Goal: Information Seeking & Learning: Check status

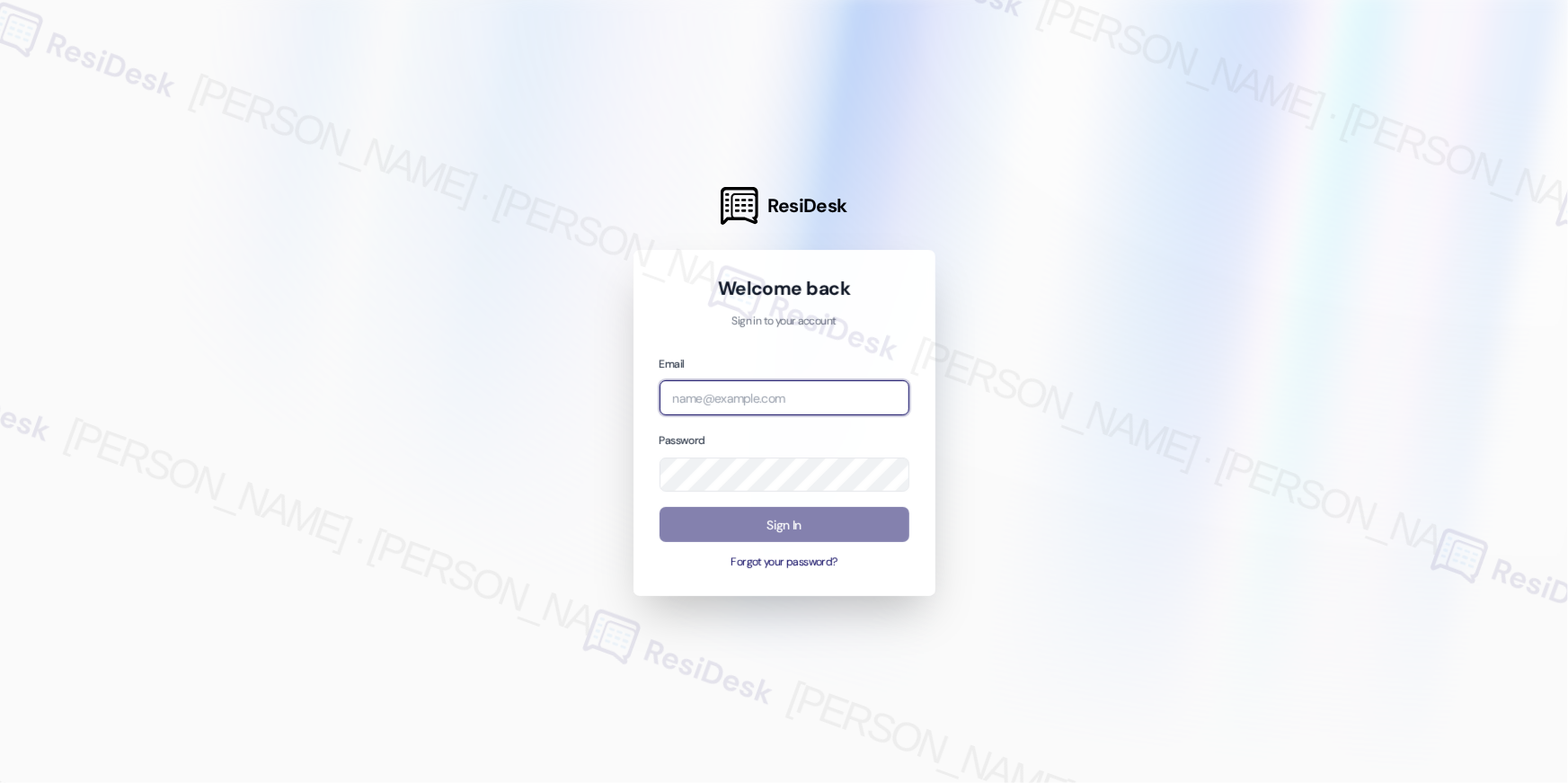
click at [813, 382] on input "email" at bounding box center [784, 397] width 249 height 35
click at [723, 390] on input "email" at bounding box center [784, 397] width 249 height 35
paste input "[EMAIL_ADDRESS][DOMAIN_NAME]"
type input "[EMAIL_ADDRESS][DOMAIN_NAME]"
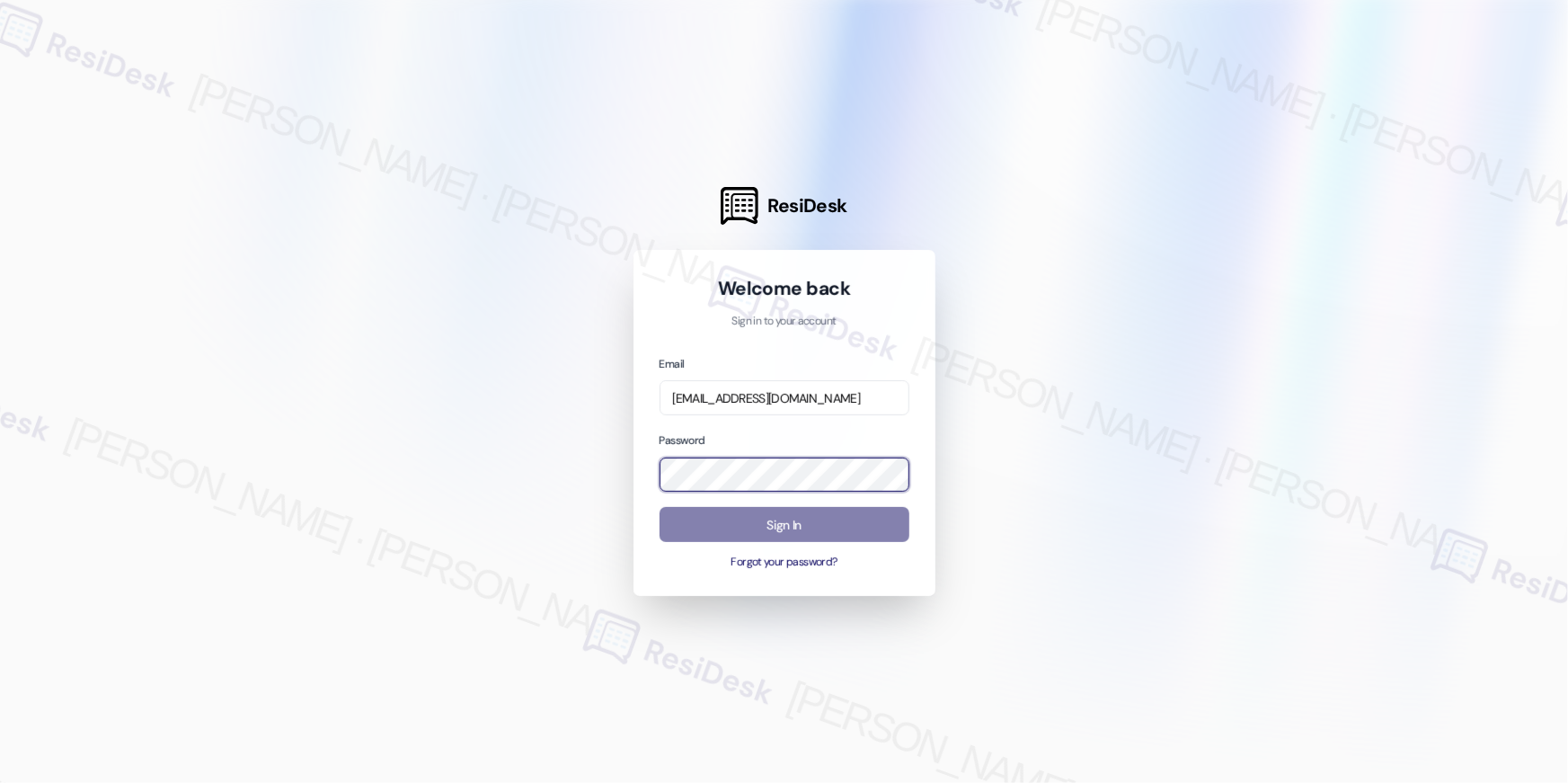
scroll to position [0, 0]
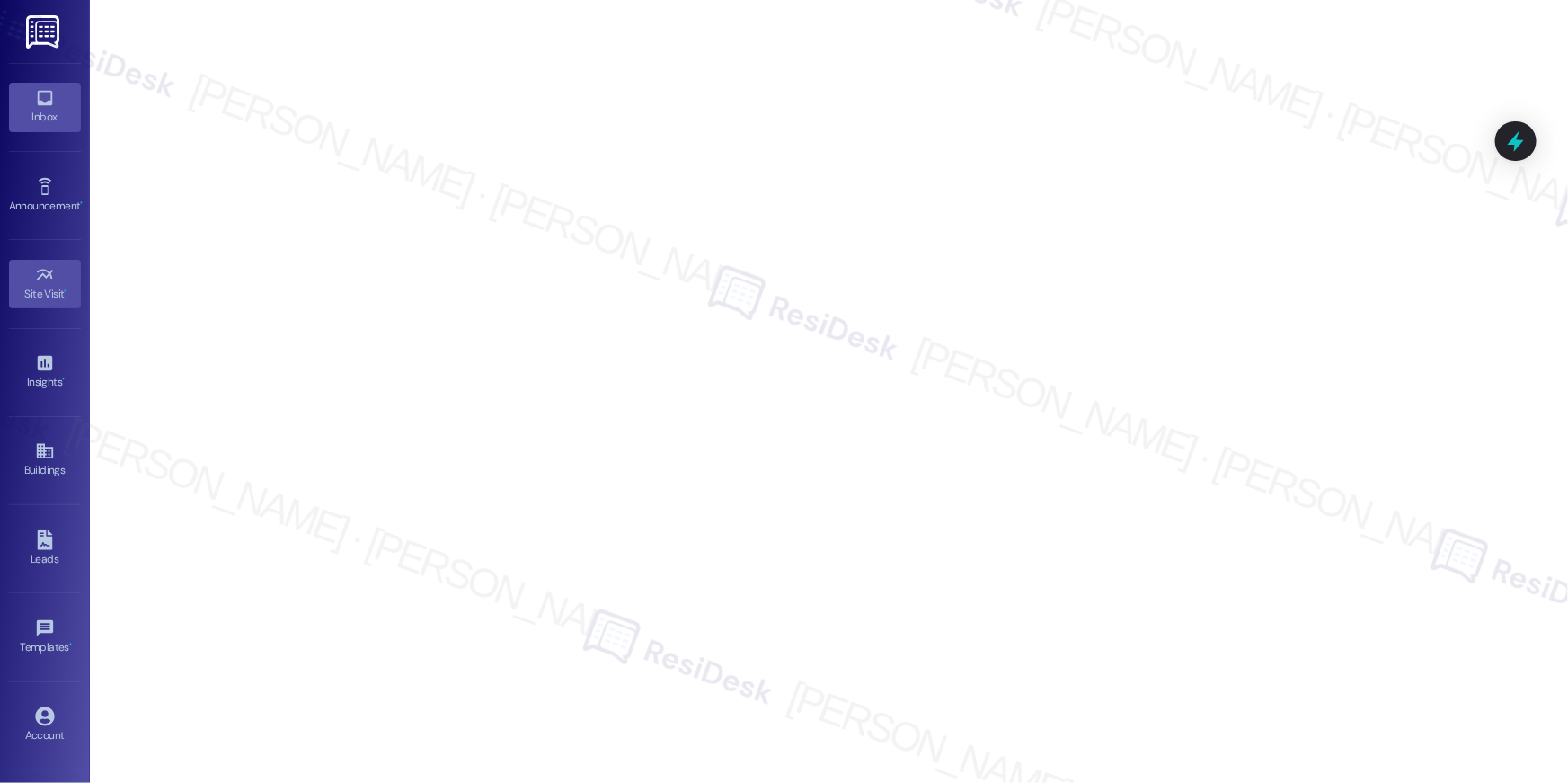
click at [27, 121] on div "Inbox" at bounding box center [45, 117] width 90 height 18
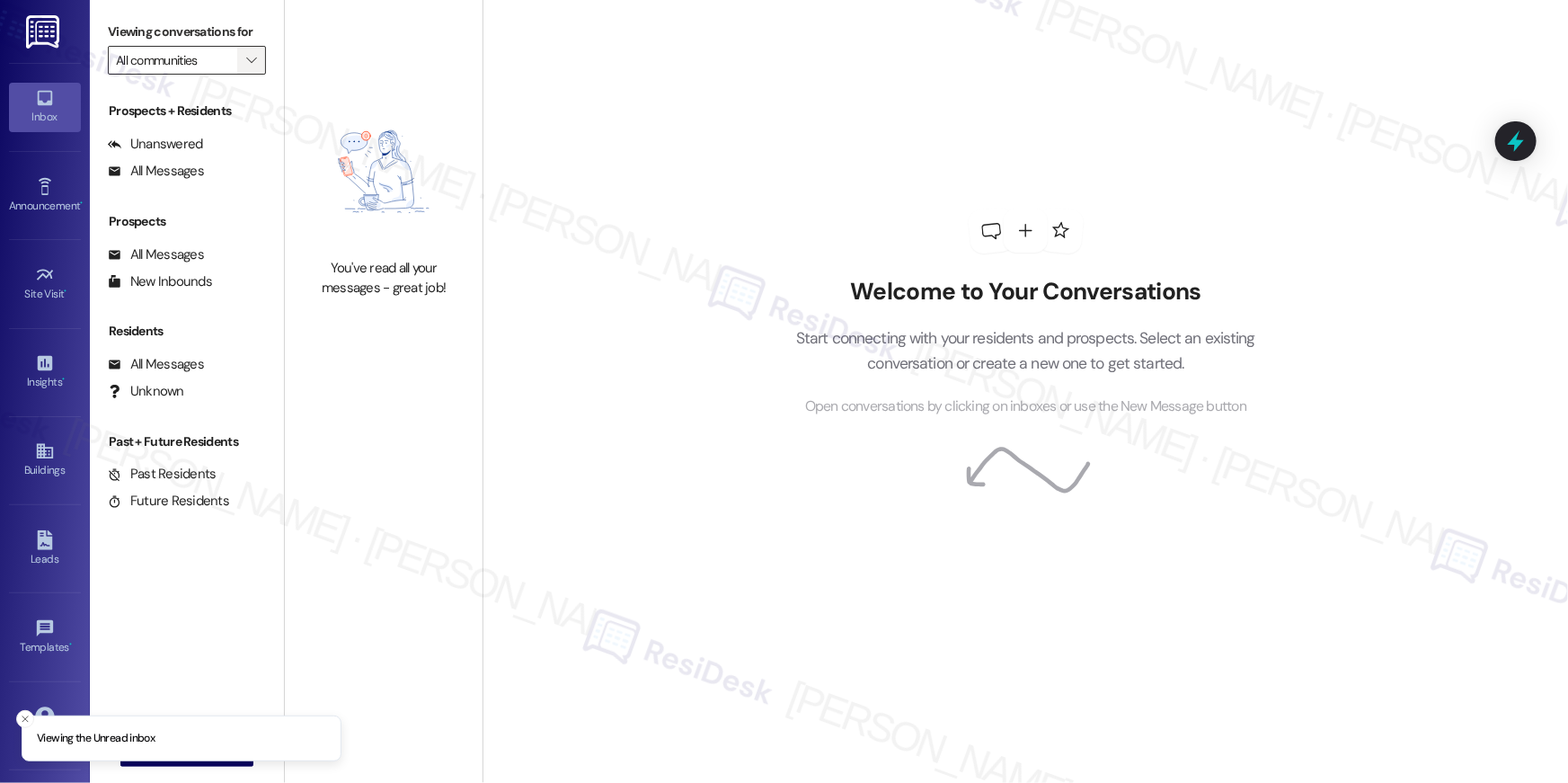
click at [246, 61] on icon "" at bounding box center [251, 60] width 9 height 14
click at [224, 83] on span "All communities" at bounding box center [287, 90] width 343 height 18
click at [408, 148] on img at bounding box center [383, 172] width 158 height 156
click at [178, 170] on div "All Messages" at bounding box center [155, 172] width 96 height 19
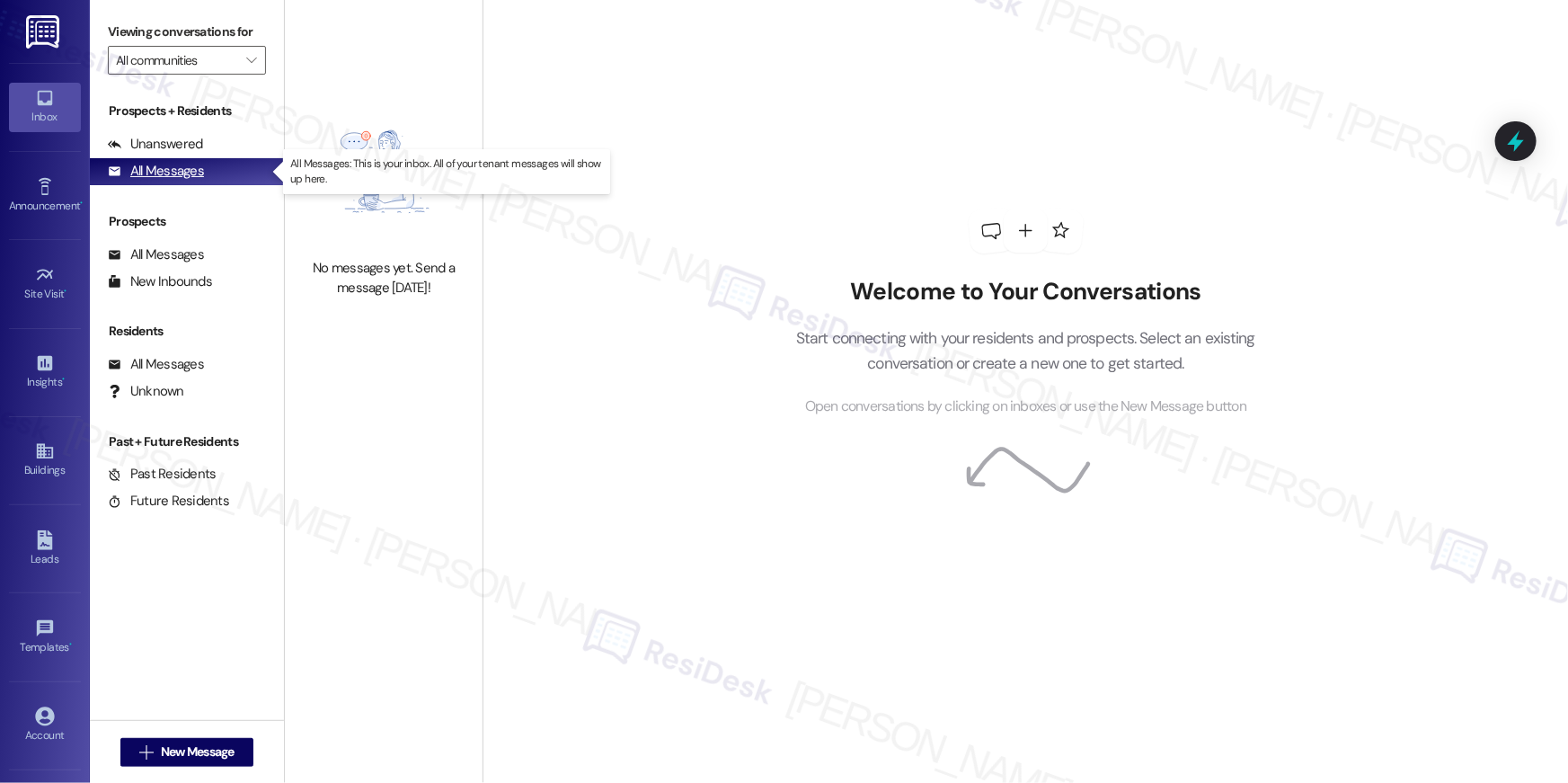
click at [180, 176] on div "All Messages" at bounding box center [155, 172] width 96 height 19
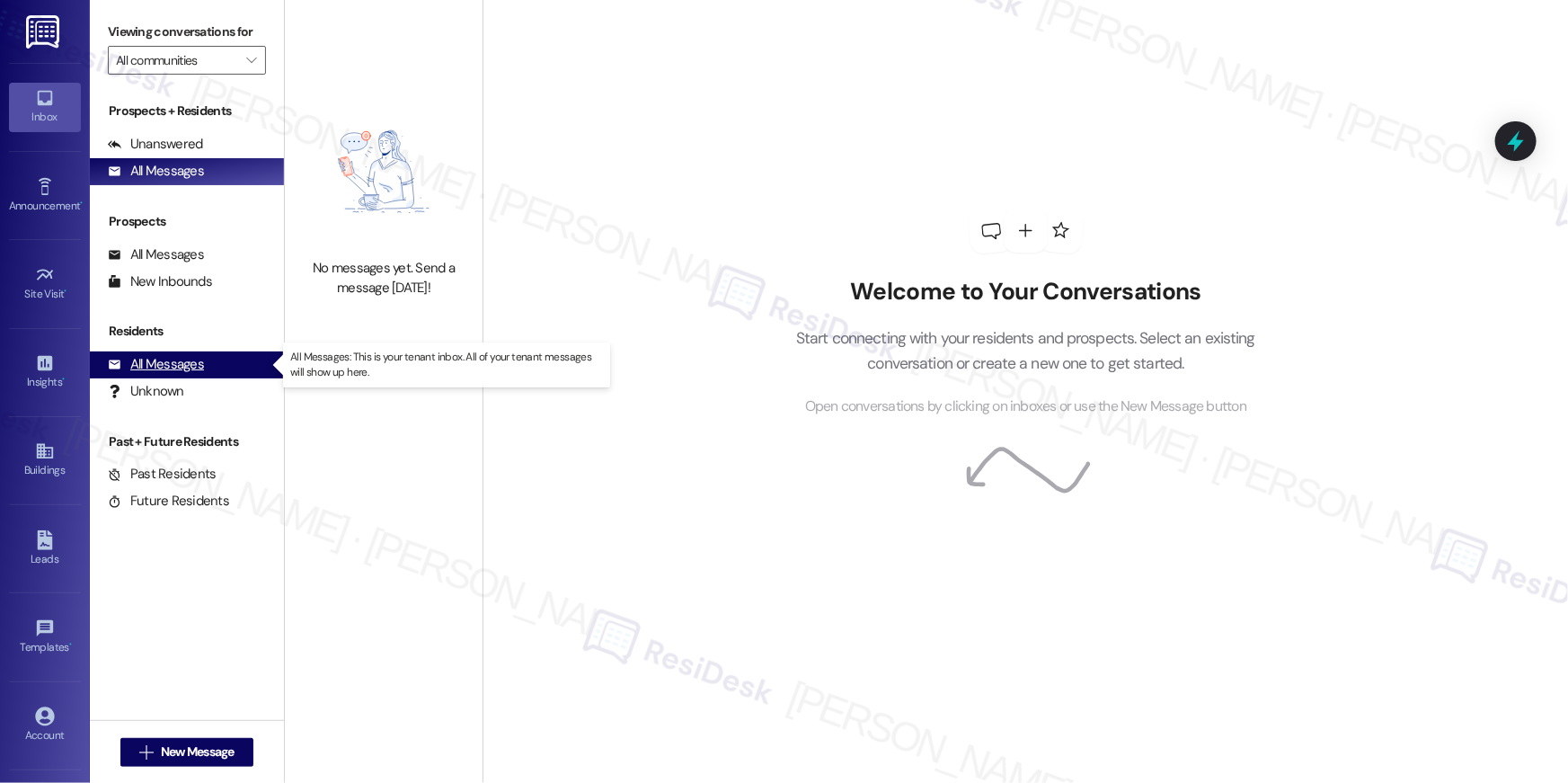
click at [176, 357] on div "All Messages" at bounding box center [155, 364] width 96 height 19
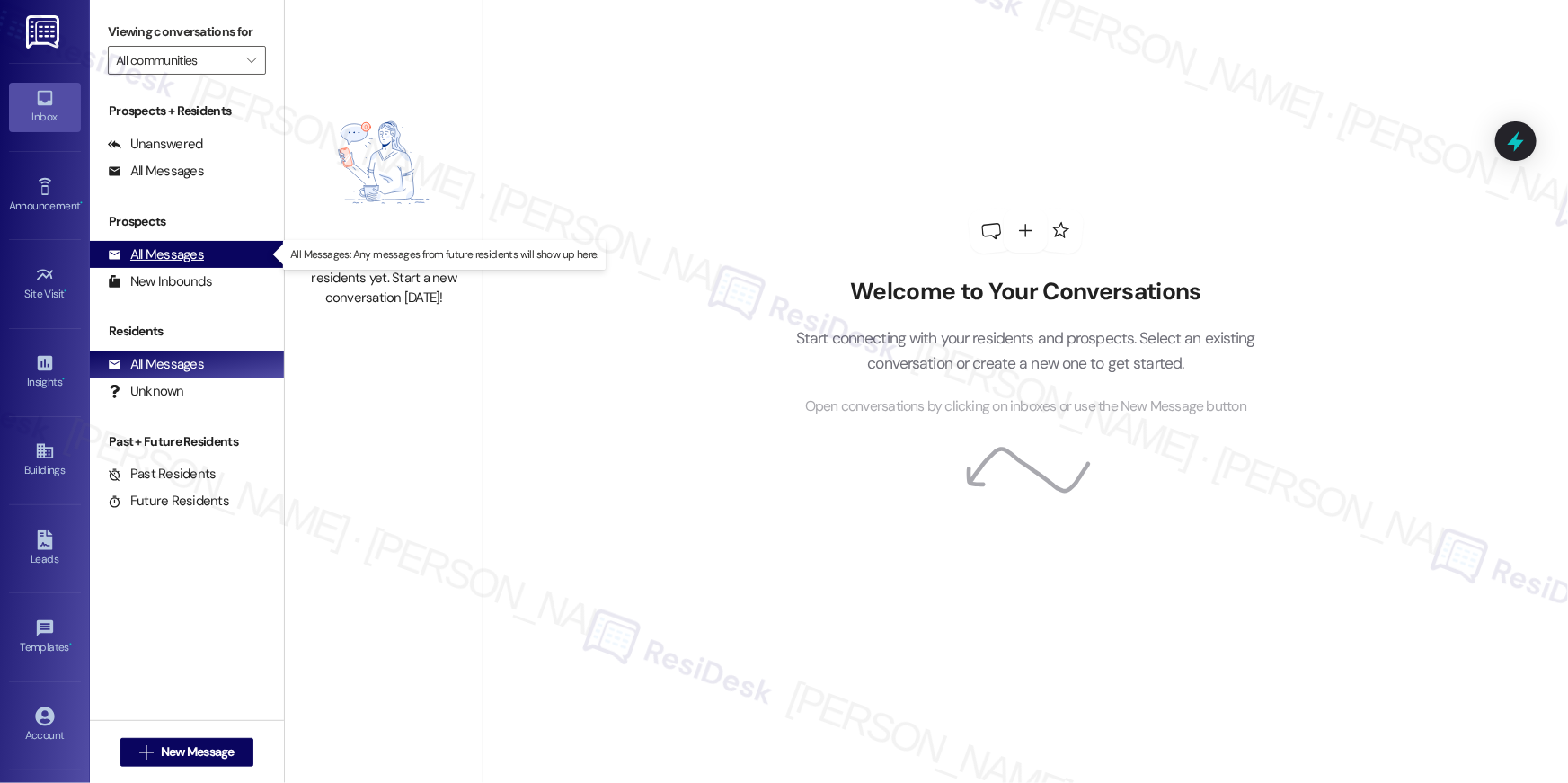
click at [176, 250] on div "All Messages" at bounding box center [155, 255] width 96 height 19
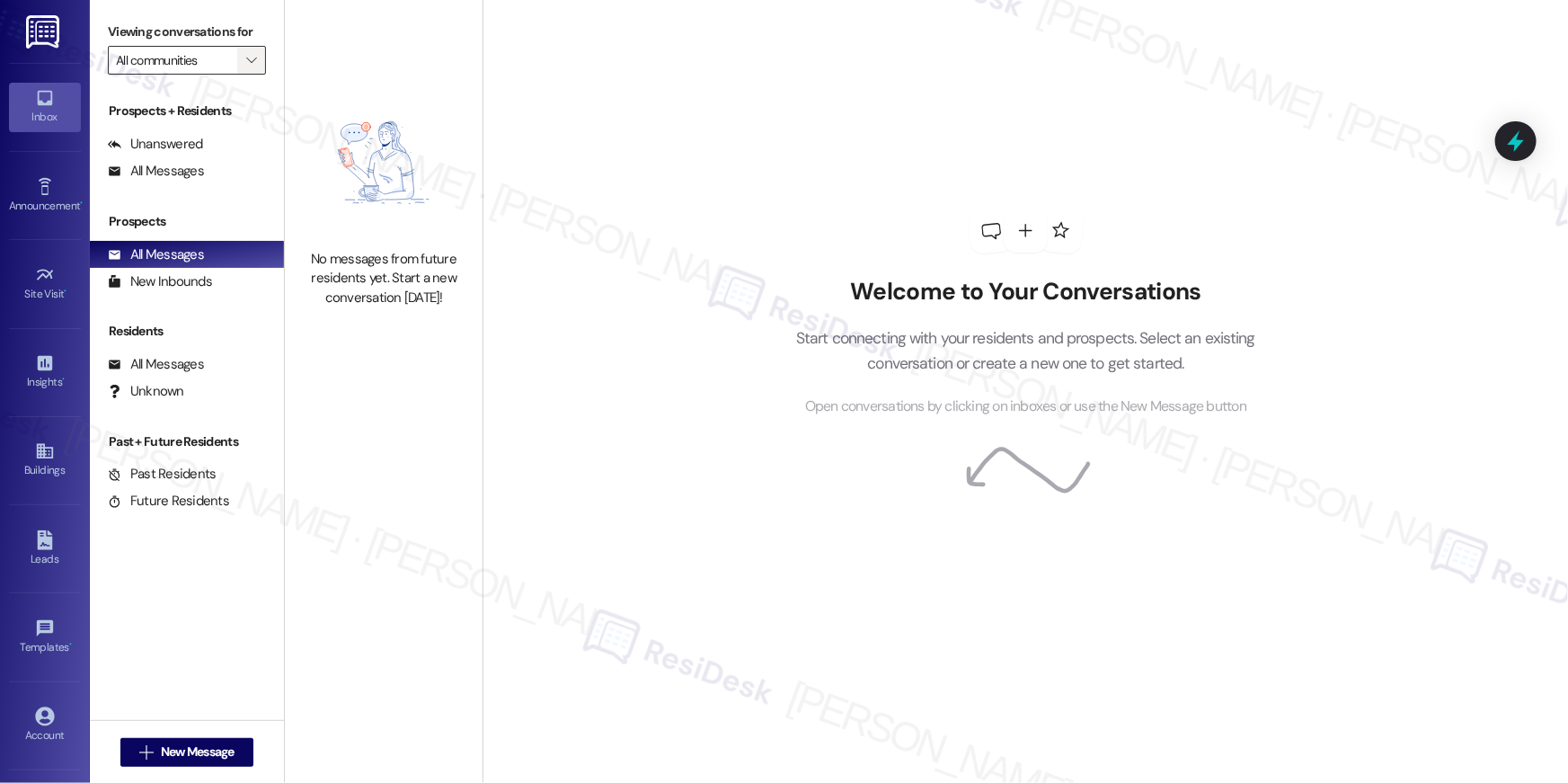
click at [246, 59] on span "" at bounding box center [251, 60] width 17 height 28
click at [321, 63] on div "No messages from future residents yet. Start a new conversation today!" at bounding box center [383, 195] width 198 height 392
click at [203, 180] on div "All Messages (undefined)" at bounding box center [187, 172] width 194 height 27
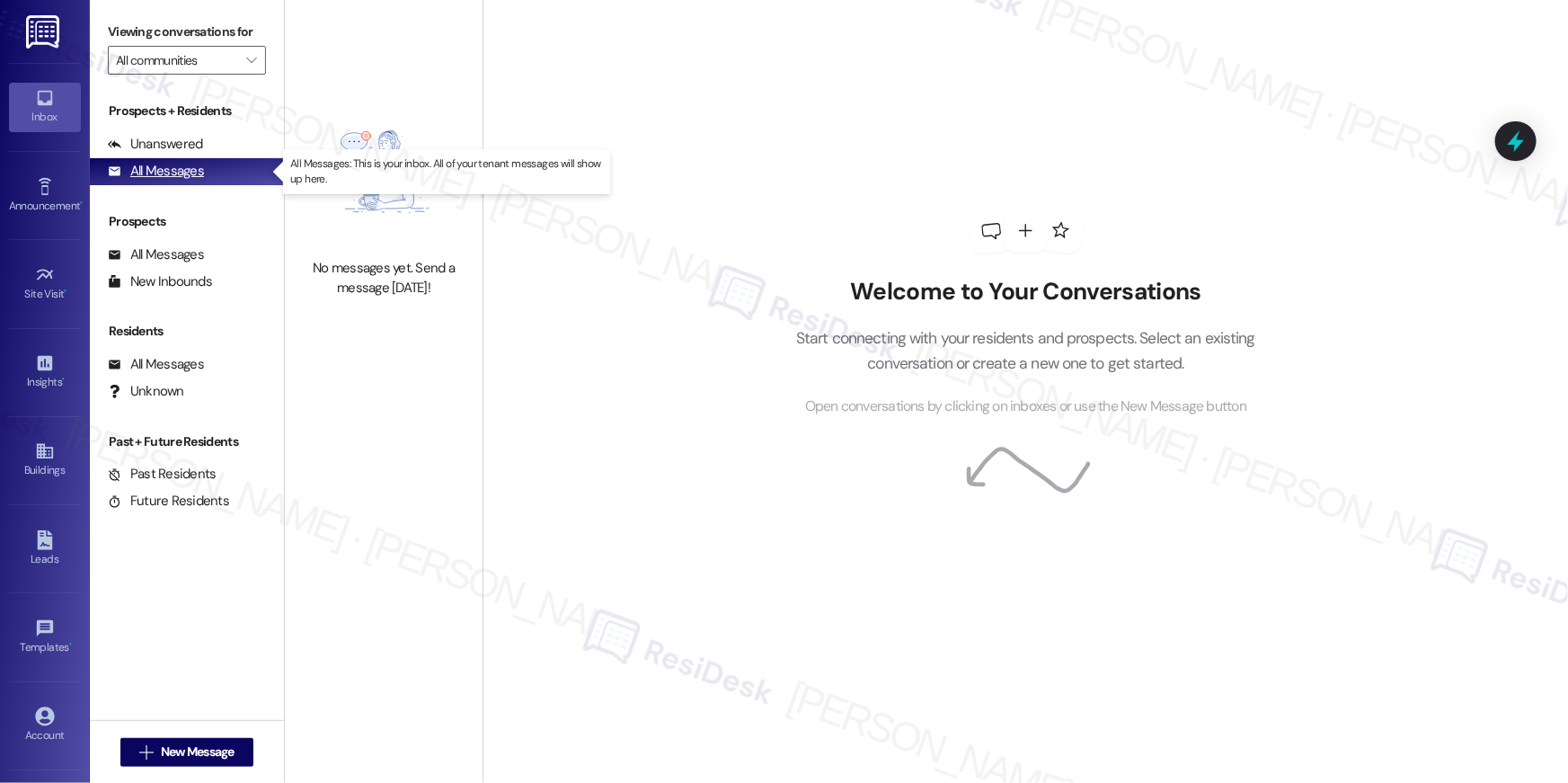
click at [191, 174] on div "All Messages" at bounding box center [155, 172] width 96 height 19
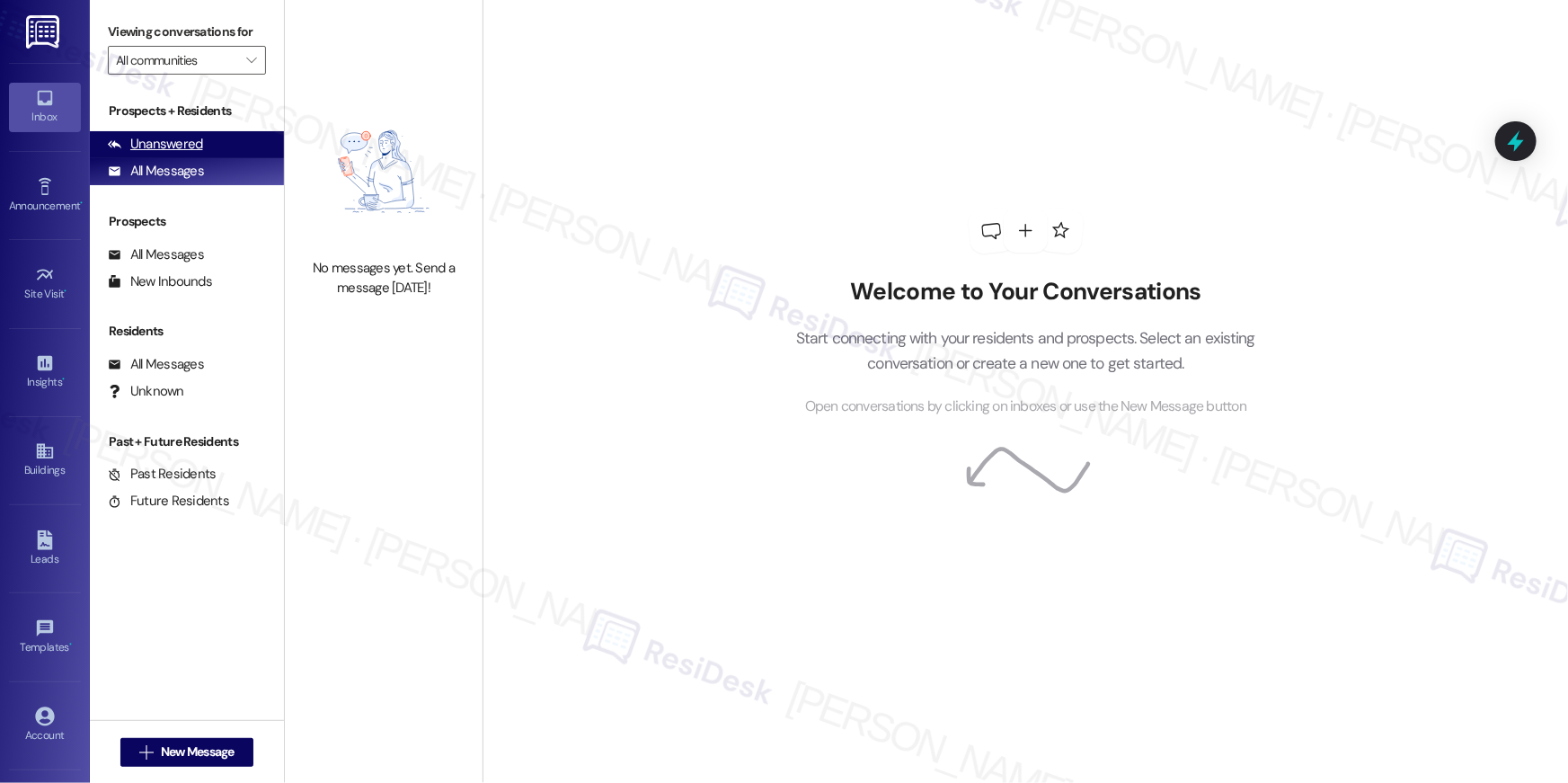
click at [191, 137] on div "Unanswered" at bounding box center [155, 144] width 95 height 19
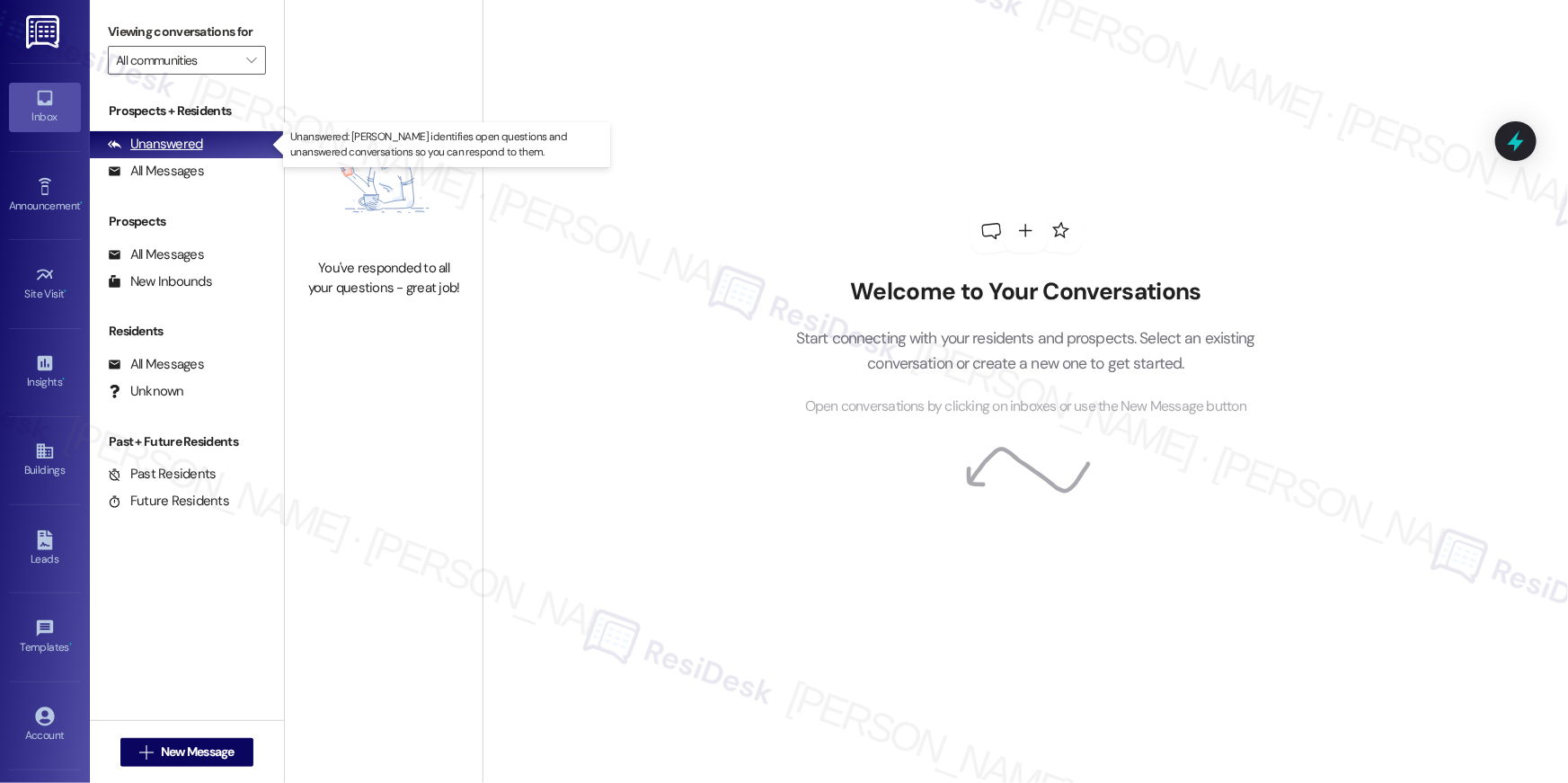
click at [191, 137] on div "Unanswered" at bounding box center [155, 144] width 95 height 19
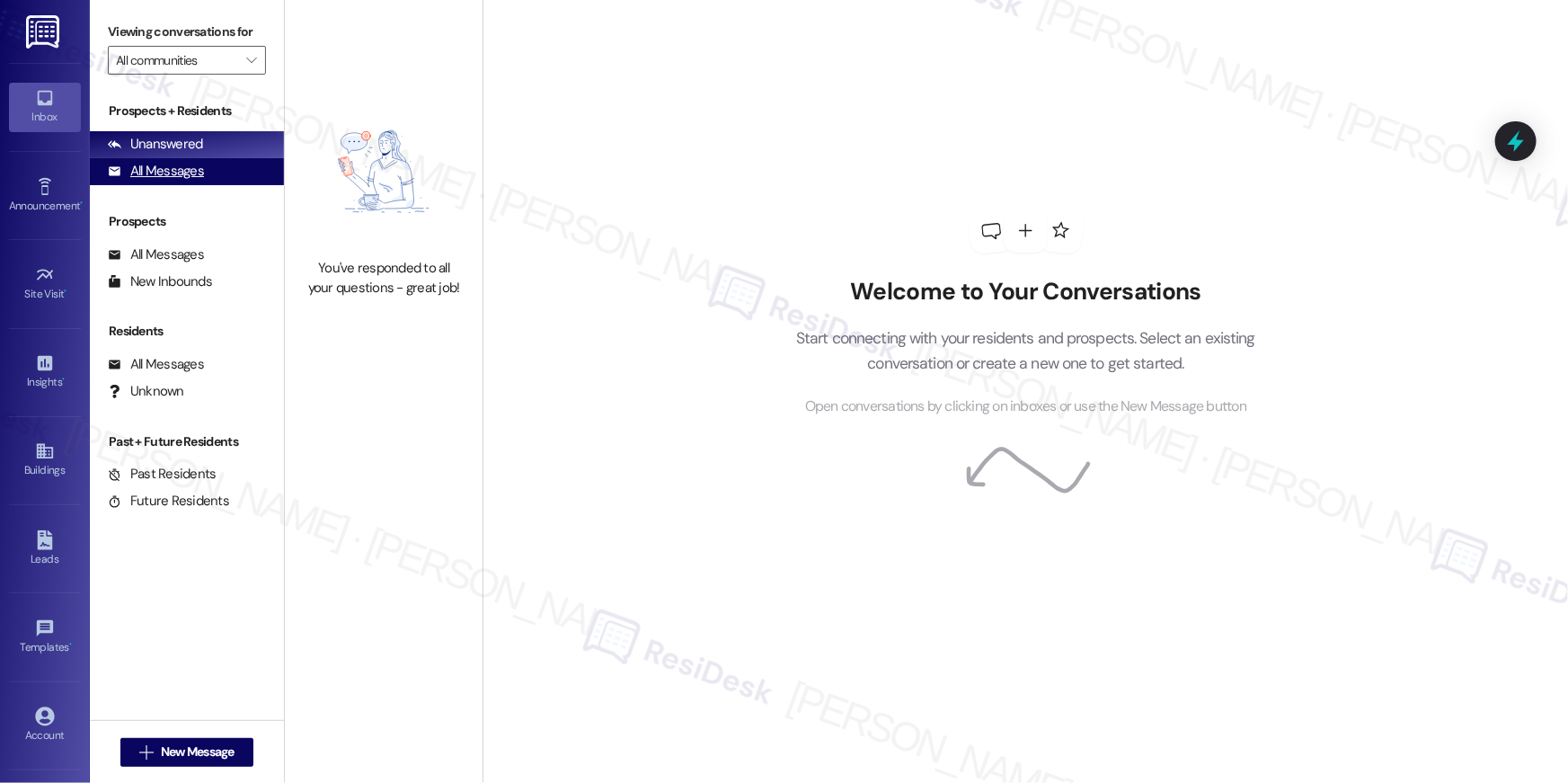
click at [181, 169] on div "All Messages" at bounding box center [155, 172] width 96 height 19
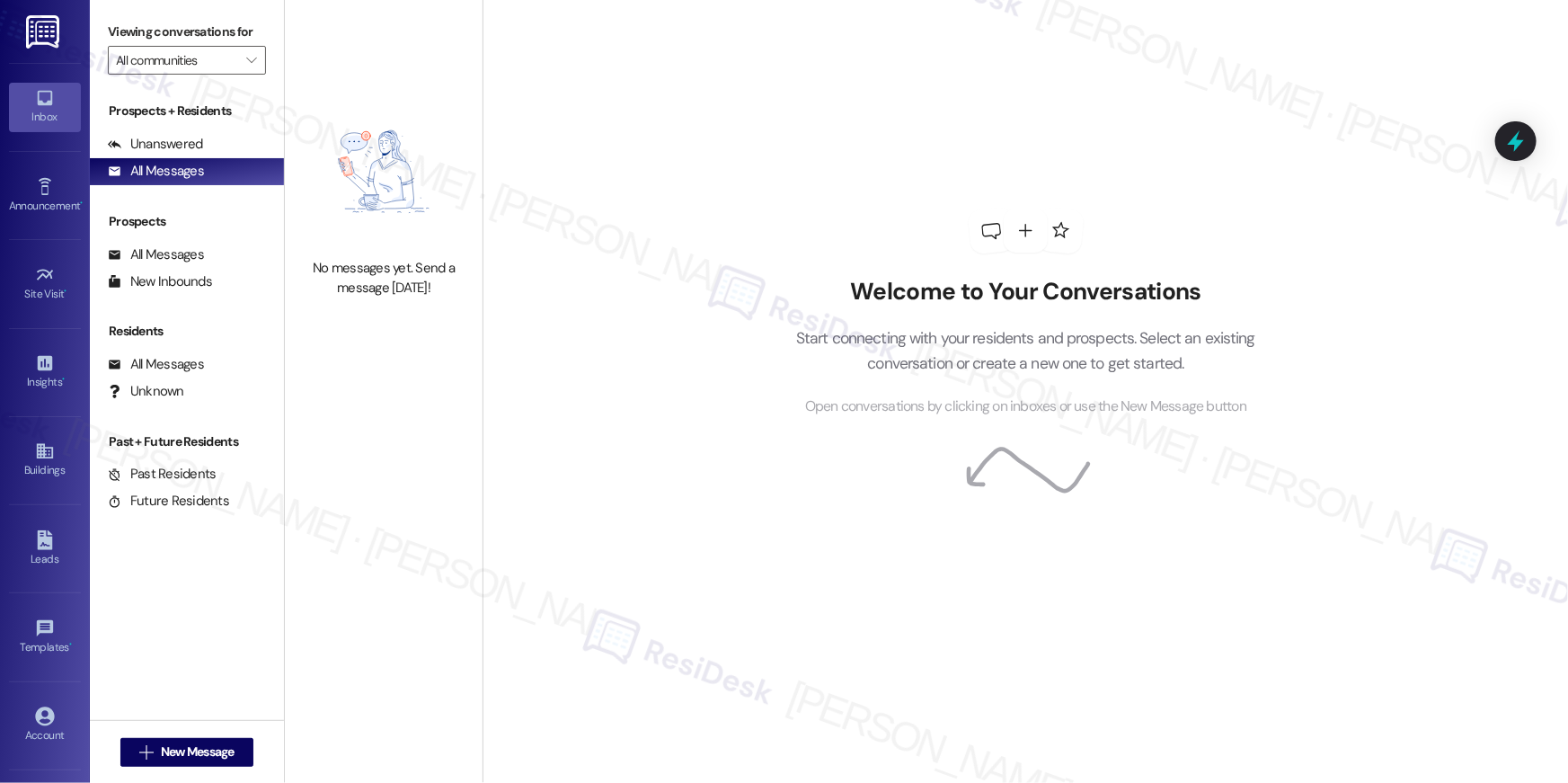
click at [176, 350] on div "Residents All Messages (undefined) All Messages: This is your tenant inbox. All…" at bounding box center [187, 362] width 194 height 82
click at [174, 360] on div "All Messages" at bounding box center [155, 364] width 96 height 19
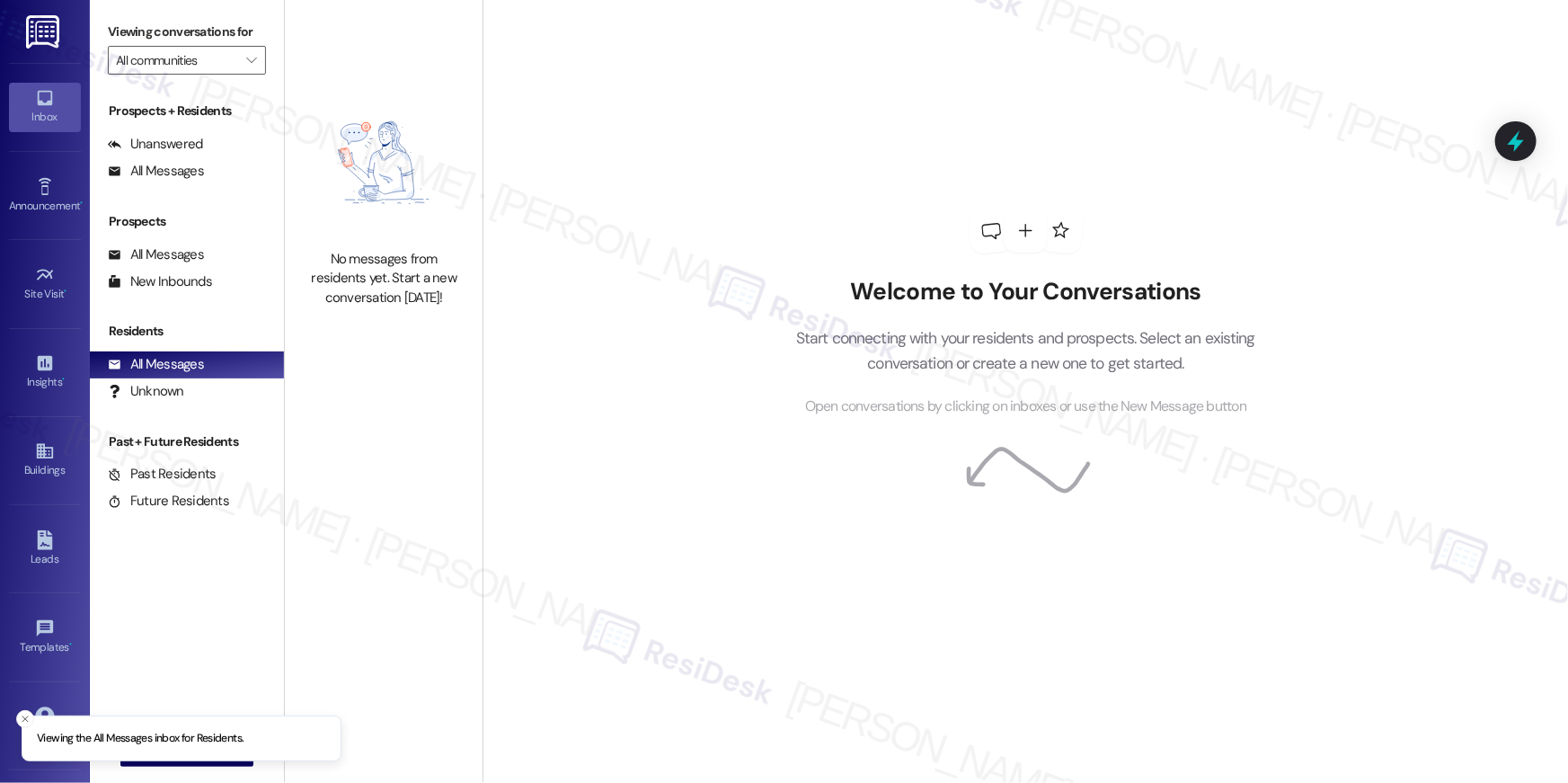
click at [447, 431] on div "No messages from residents yet. Start a new conversation today!" at bounding box center [383, 392] width 198 height 783
click at [384, 260] on div "No messages from residents yet. Start a new conversation today!" at bounding box center [383, 278] width 158 height 58
